Goal: Navigation & Orientation: Find specific page/section

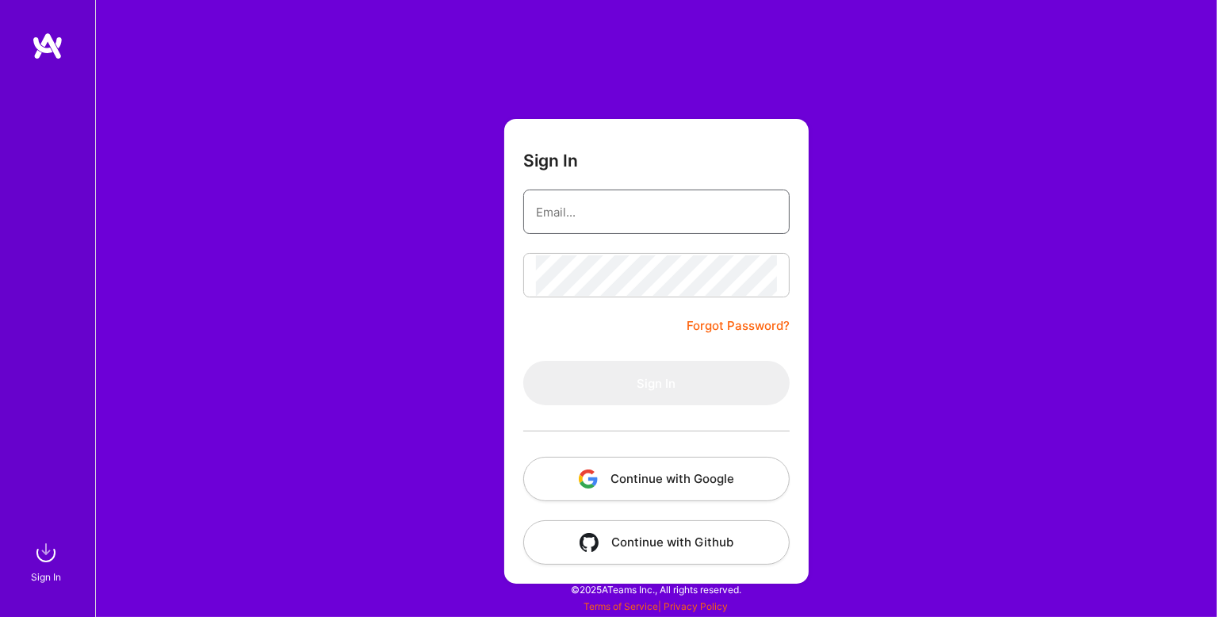
click at [624, 212] on input "email" at bounding box center [656, 212] width 241 height 40
type input "[PERSON_NAME][EMAIL_ADDRESS][DOMAIN_NAME]"
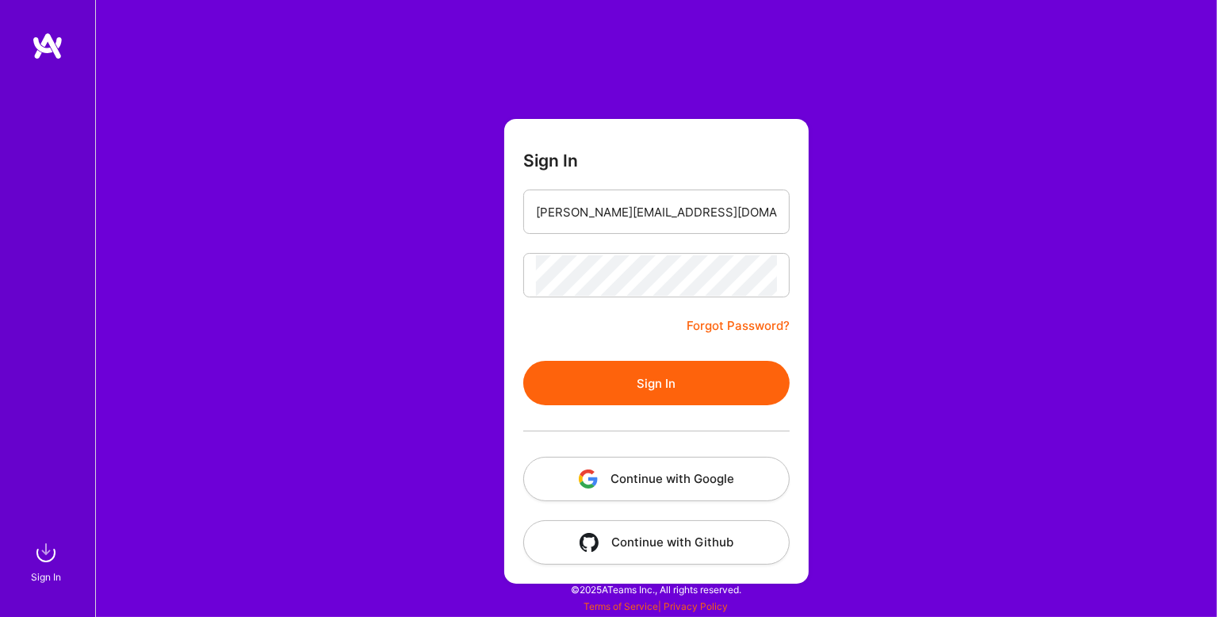
click at [674, 385] on button "Sign In" at bounding box center [656, 383] width 266 height 44
